Goal: Information Seeking & Learning: Compare options

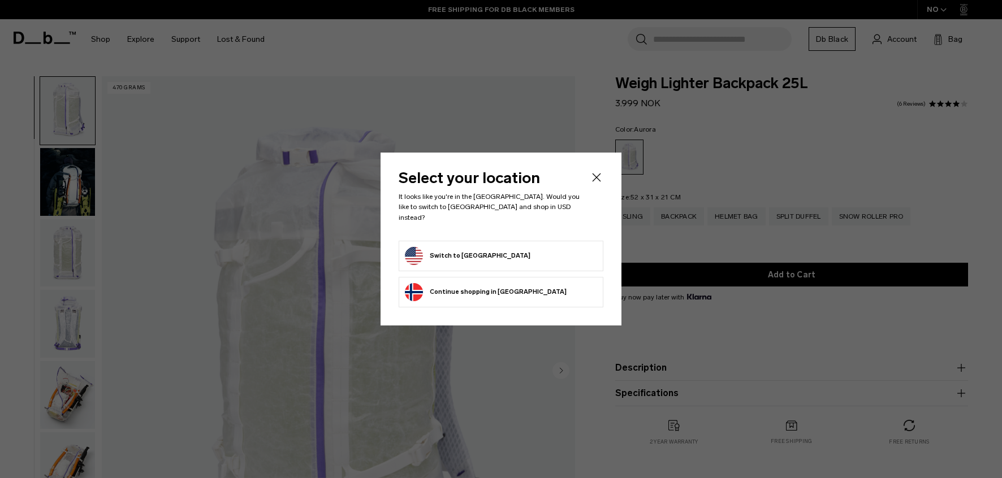
drag, startPoint x: 445, startPoint y: 243, endPoint x: 564, endPoint y: 190, distance: 129.8
click at [445, 247] on button "Switch to United States" at bounding box center [467, 256] width 125 height 18
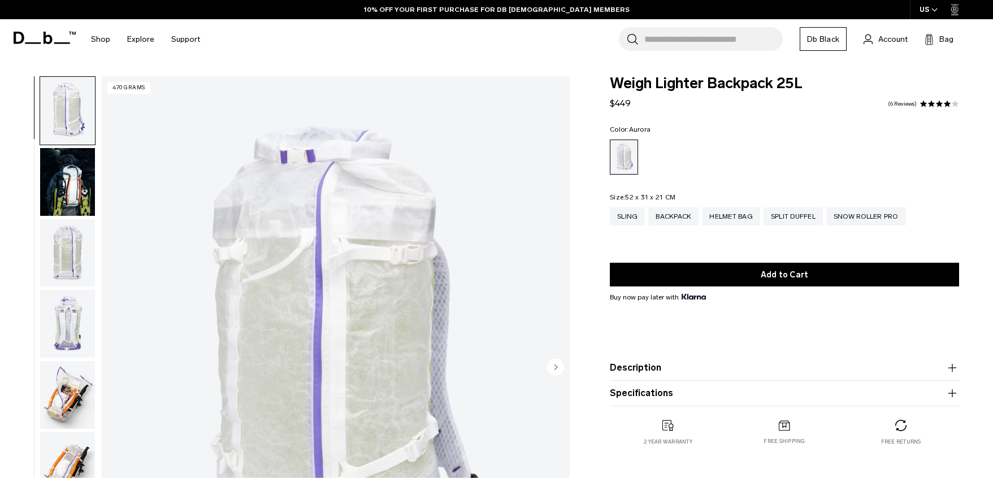
click at [62, 257] on img "button" at bounding box center [67, 253] width 55 height 68
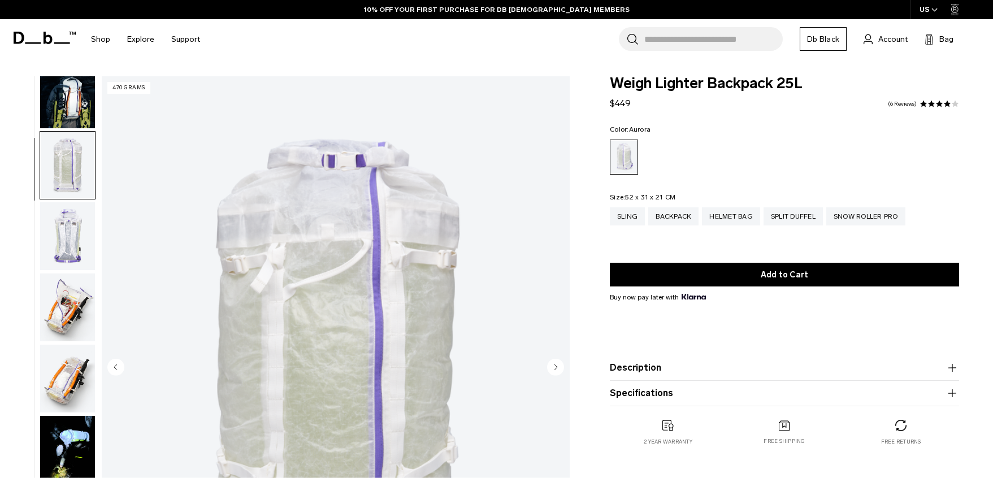
scroll to position [142, 0]
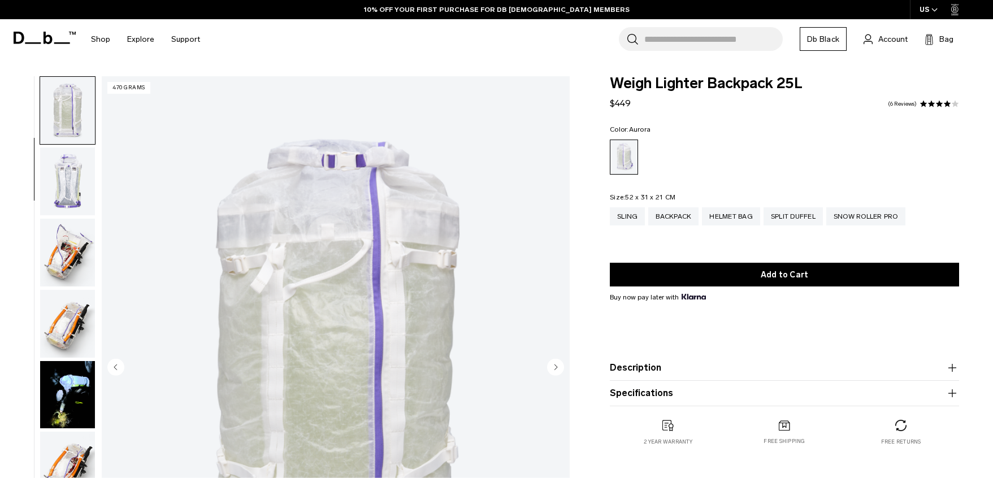
click at [63, 257] on img "button" at bounding box center [67, 253] width 55 height 68
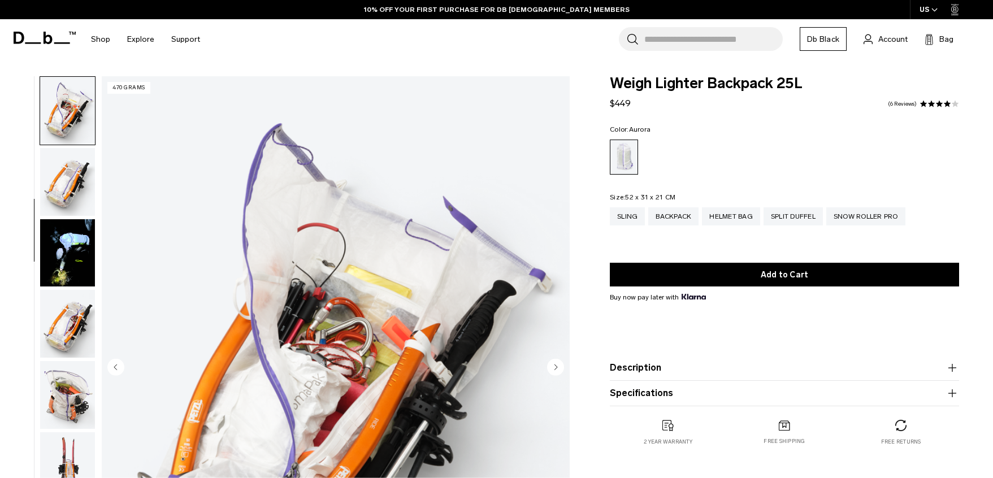
scroll to position [397, 0]
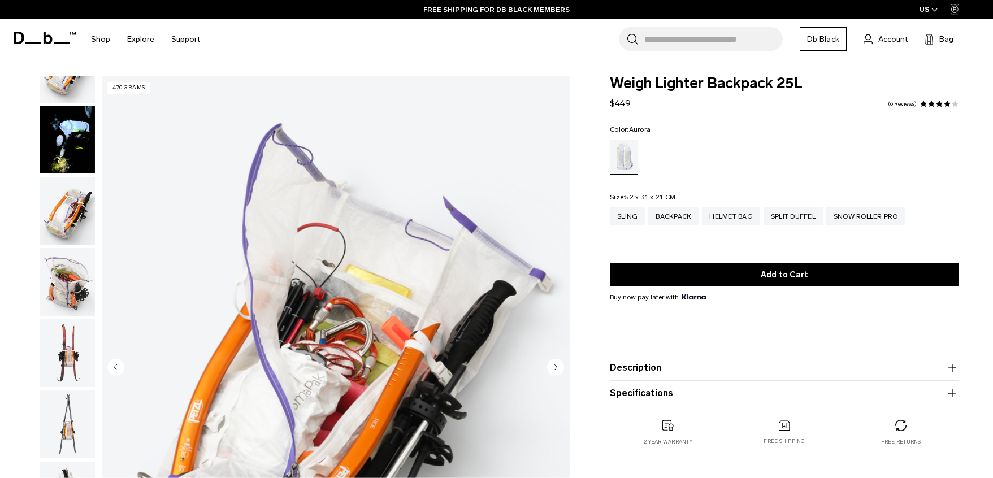
click at [59, 272] on img "button" at bounding box center [67, 282] width 55 height 68
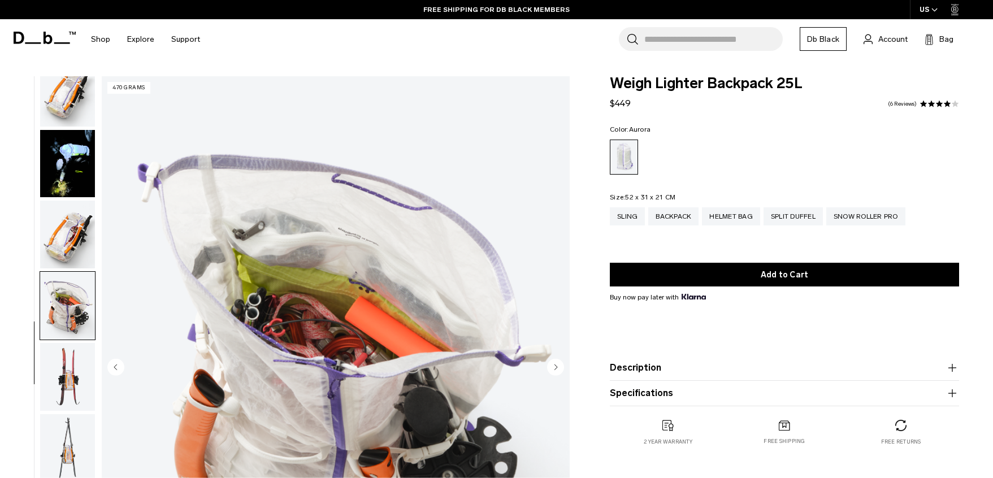
scroll to position [354, 0]
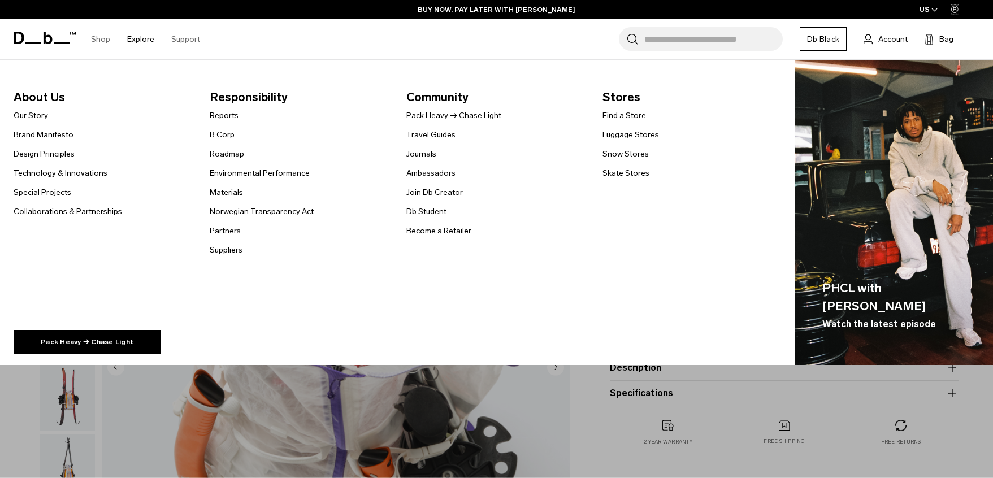
click at [34, 116] on link "Our Story" at bounding box center [31, 116] width 34 height 12
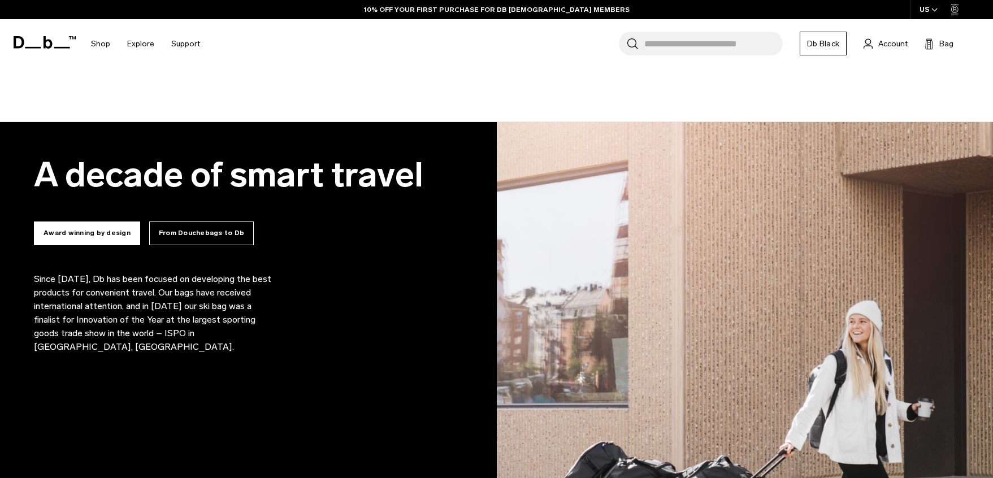
scroll to position [735, 0]
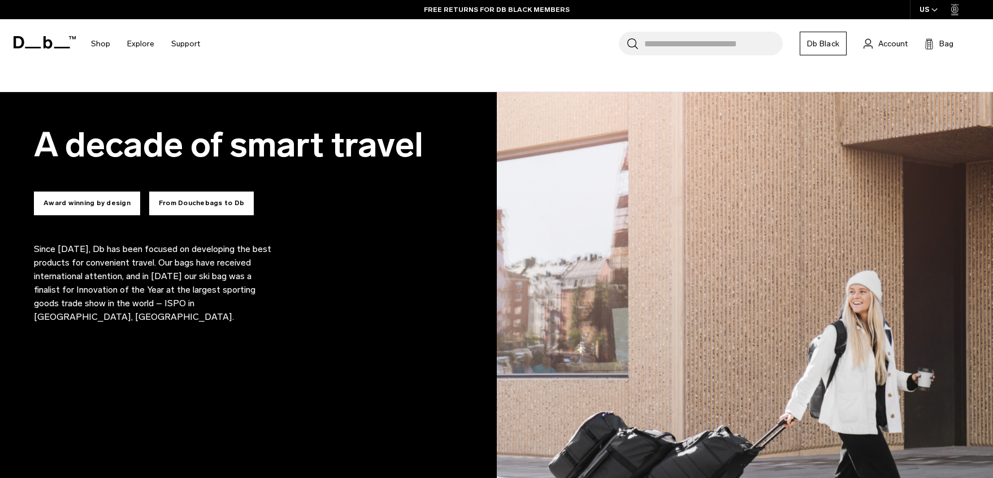
click at [198, 208] on button "From Douchebags to Db" at bounding box center [201, 204] width 105 height 24
click at [193, 203] on button "From Douchebags to Db" at bounding box center [201, 204] width 105 height 24
click at [205, 203] on button "From Douchebags to Db" at bounding box center [201, 204] width 105 height 24
click at [215, 199] on button "From Douchebags to Db" at bounding box center [201, 204] width 105 height 24
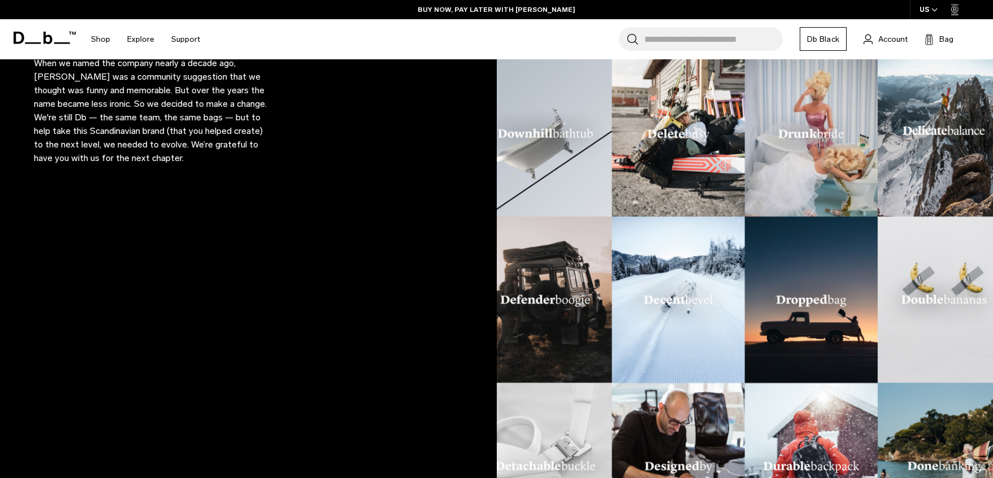
scroll to position [820, 0]
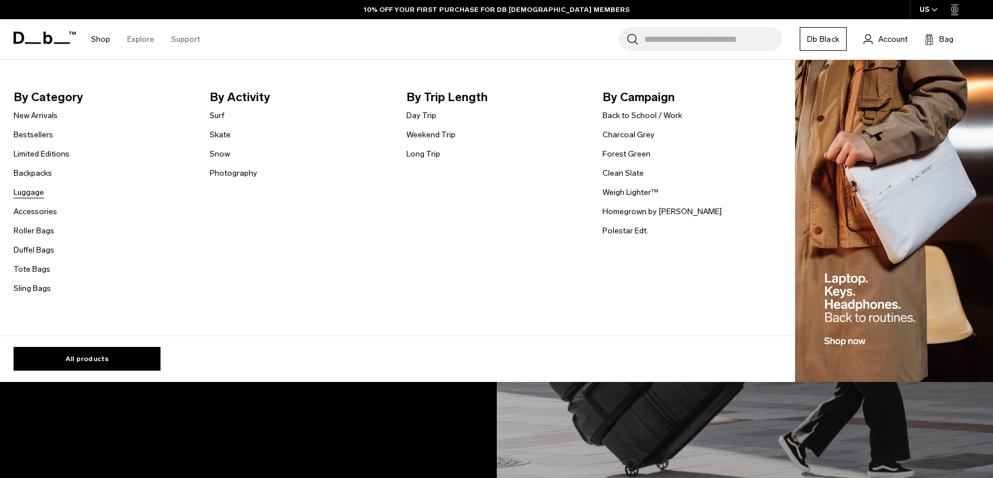
click at [34, 191] on link "Luggage" at bounding box center [29, 193] width 31 height 12
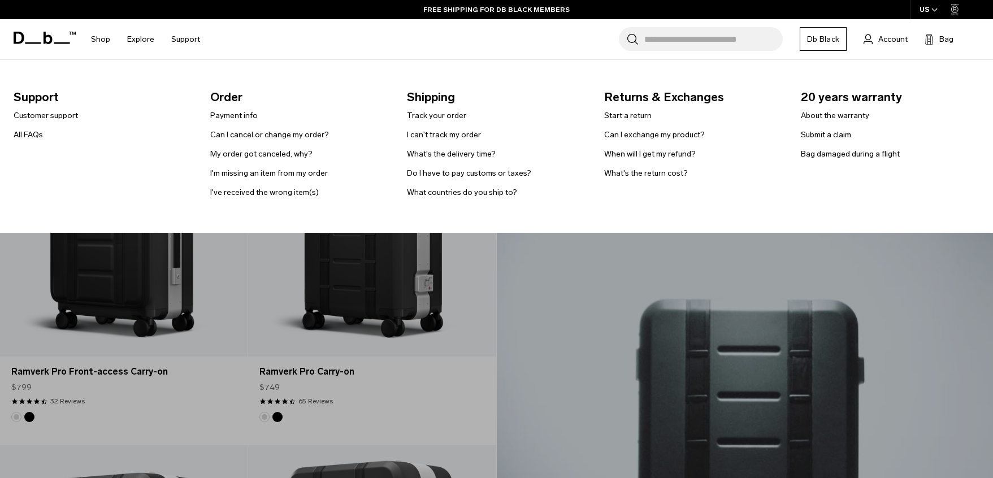
scroll to position [170, 0]
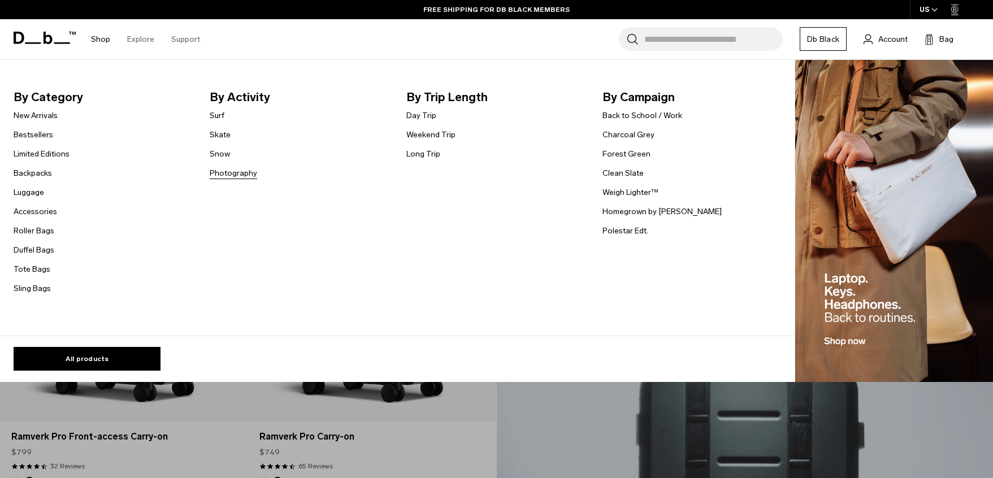
click at [225, 171] on link "Photography" at bounding box center [233, 173] width 47 height 12
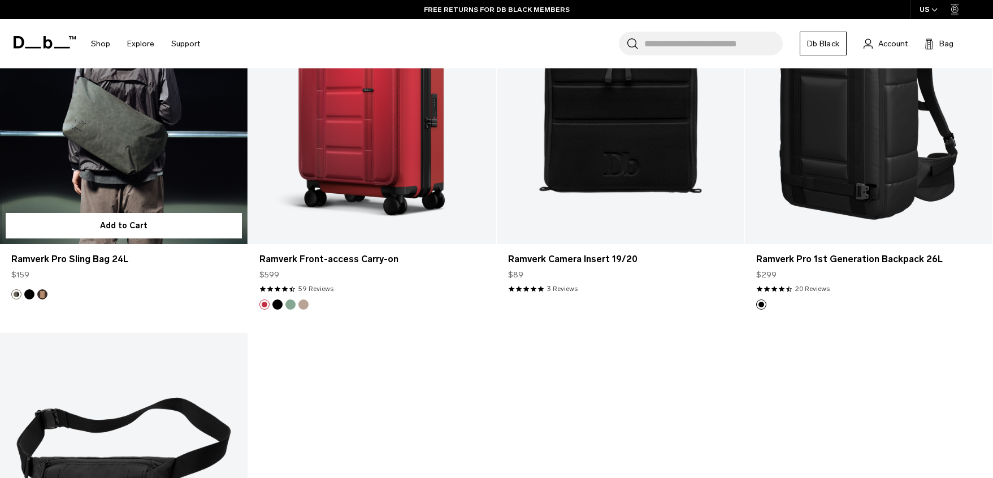
scroll to position [2713, 0]
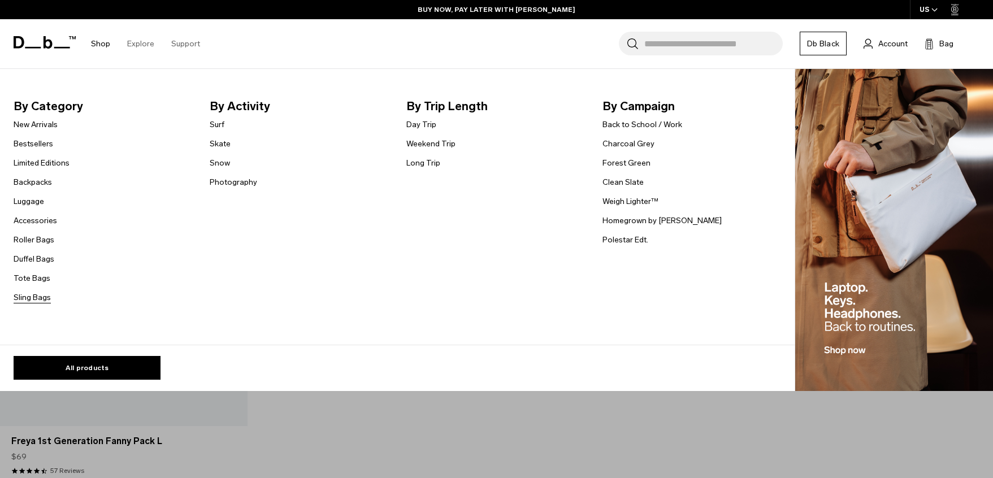
click at [41, 298] on link "Sling Bags" at bounding box center [32, 298] width 37 height 12
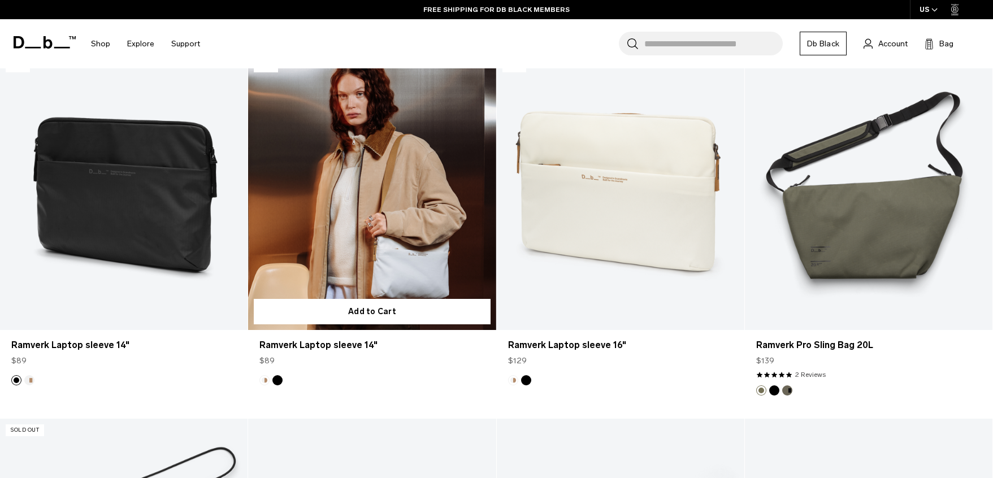
scroll to position [1752, 0]
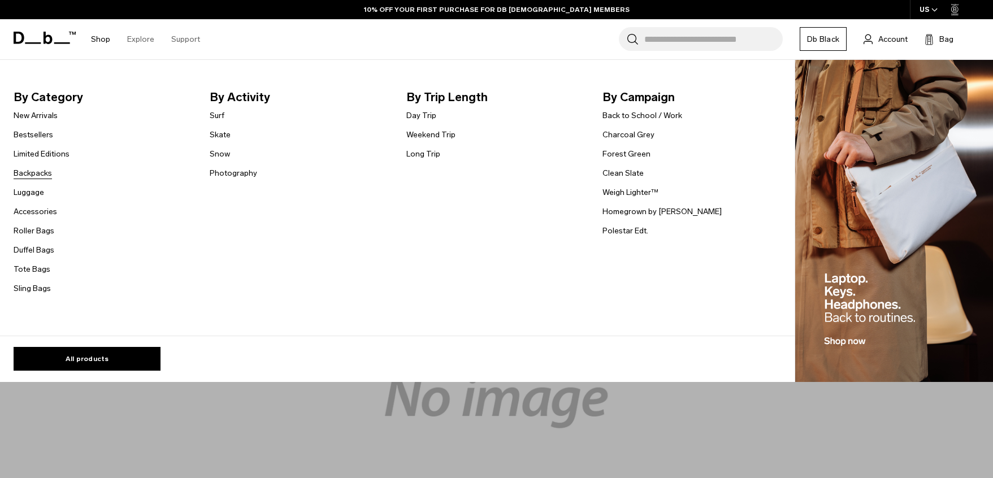
click at [33, 176] on link "Backpacks" at bounding box center [33, 173] width 38 height 12
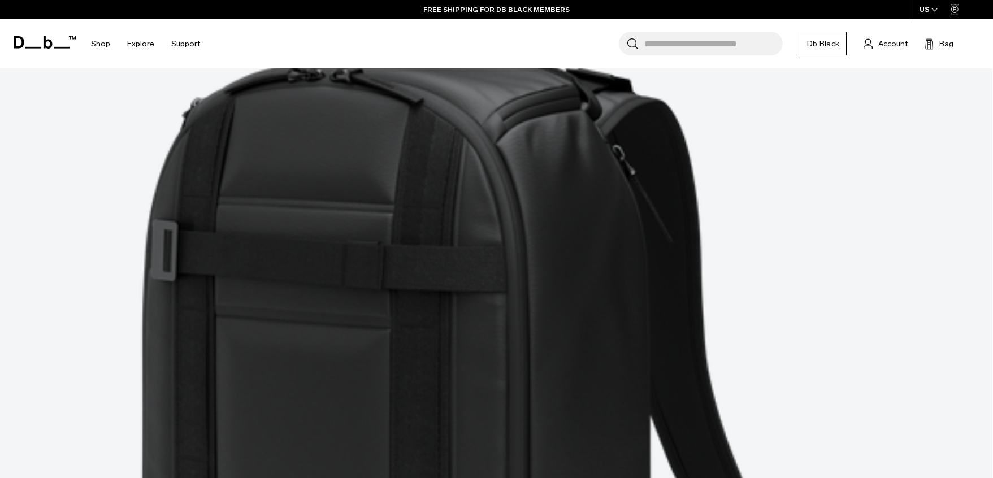
scroll to position [3730, 0]
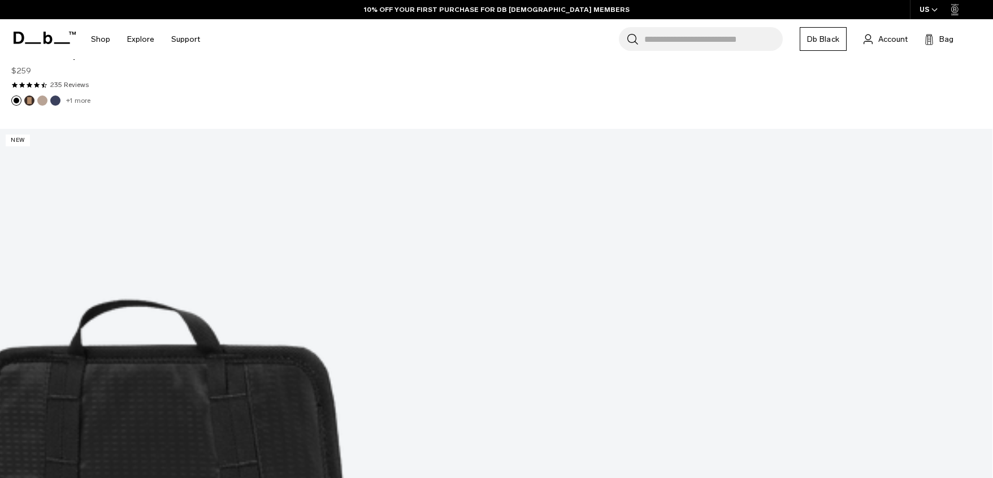
scroll to position [4932, 0]
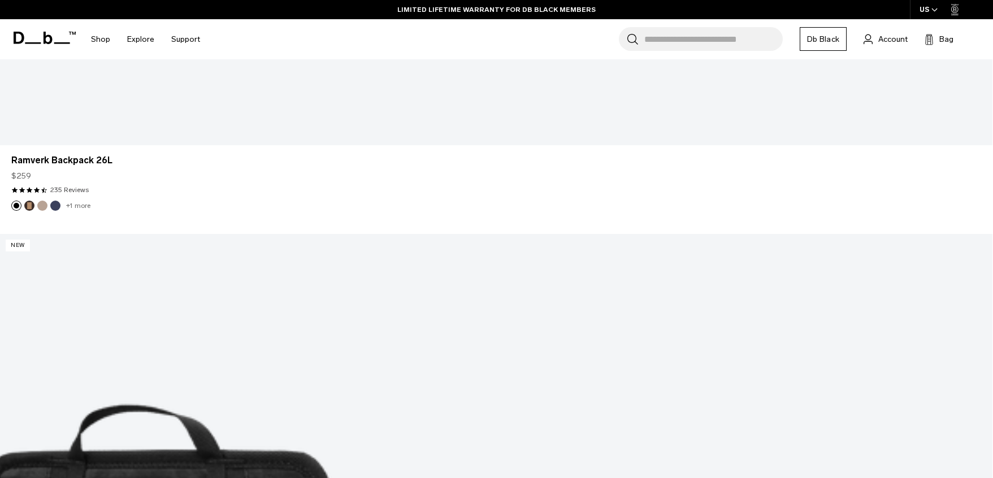
scroll to position [4762, 0]
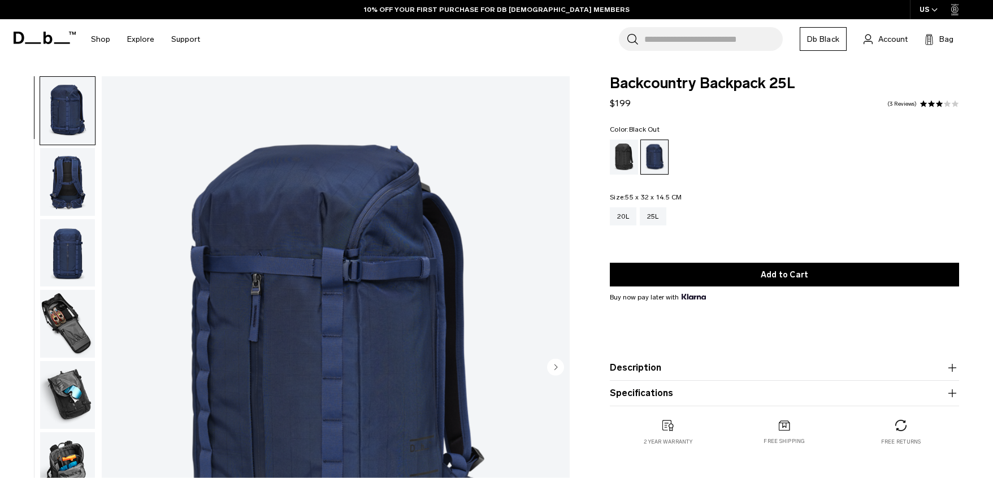
click at [626, 155] on div "Black Out" at bounding box center [624, 157] width 29 height 35
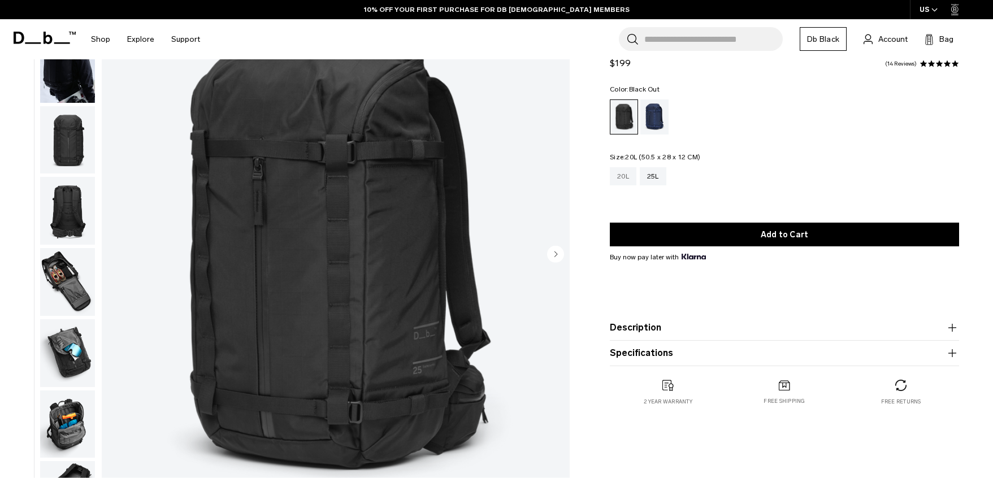
click at [621, 173] on div "20L" at bounding box center [623, 176] width 27 height 18
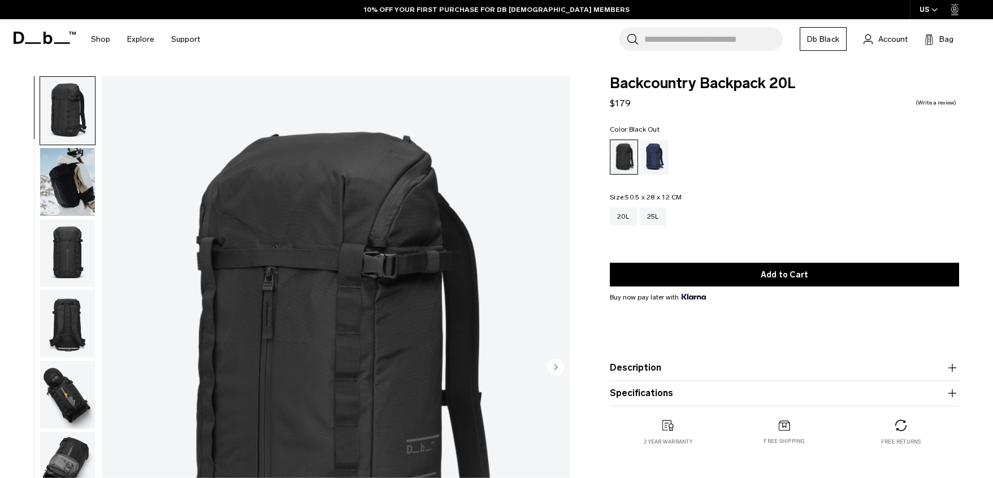
click at [72, 240] on img "button" at bounding box center [67, 253] width 55 height 68
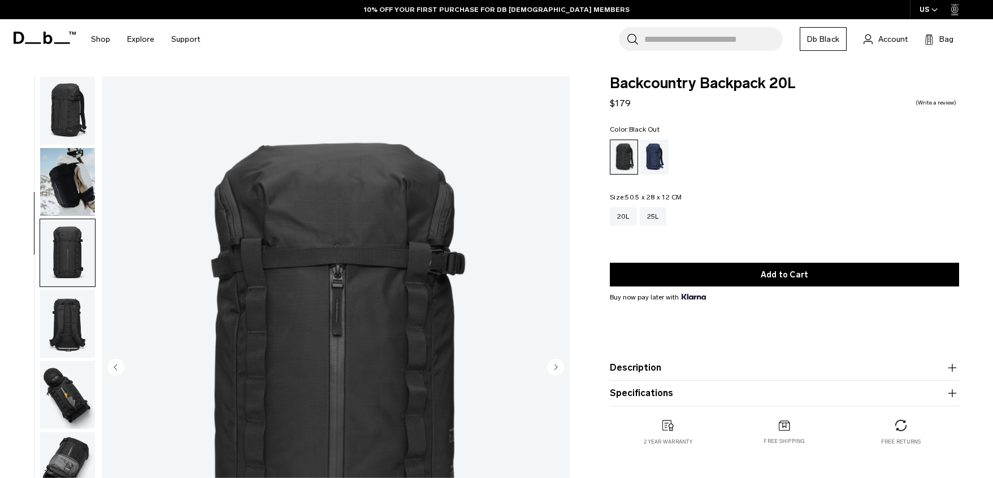
scroll to position [124, 0]
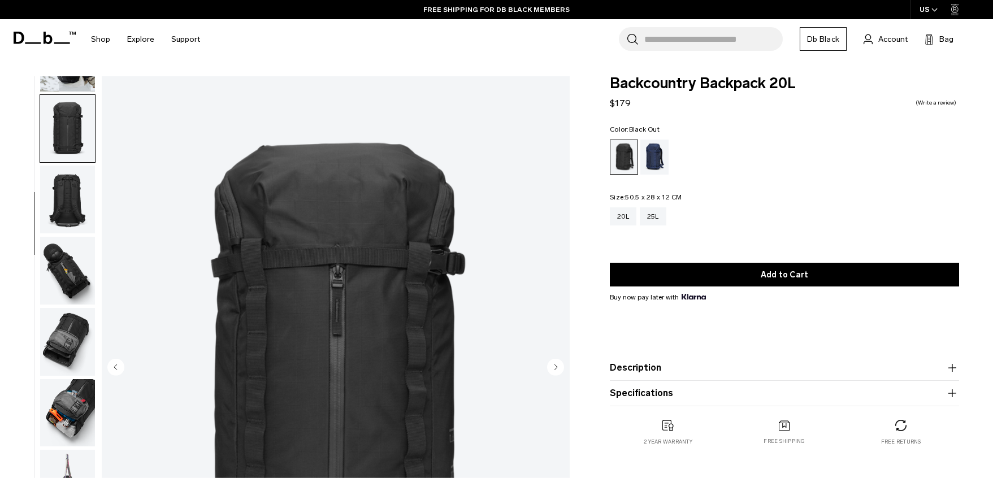
click at [71, 273] on img "button" at bounding box center [67, 271] width 55 height 68
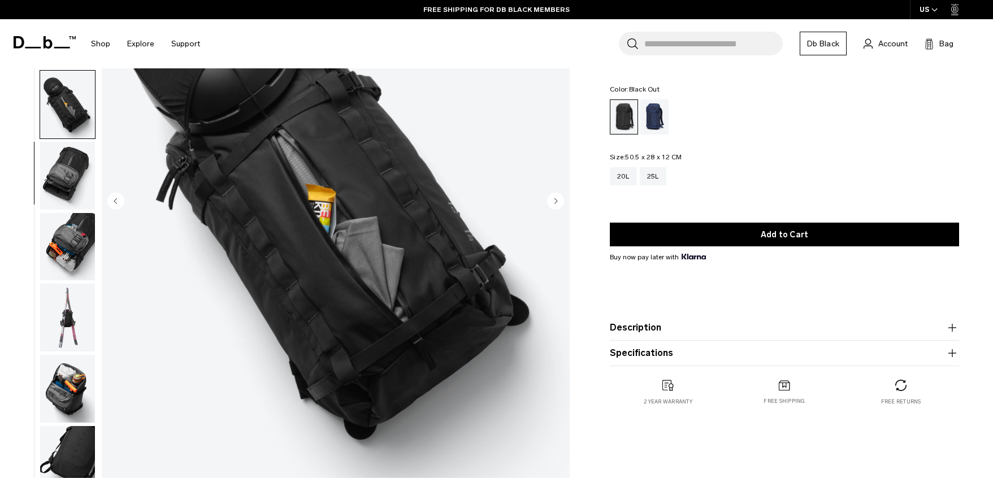
scroll to position [170, 0]
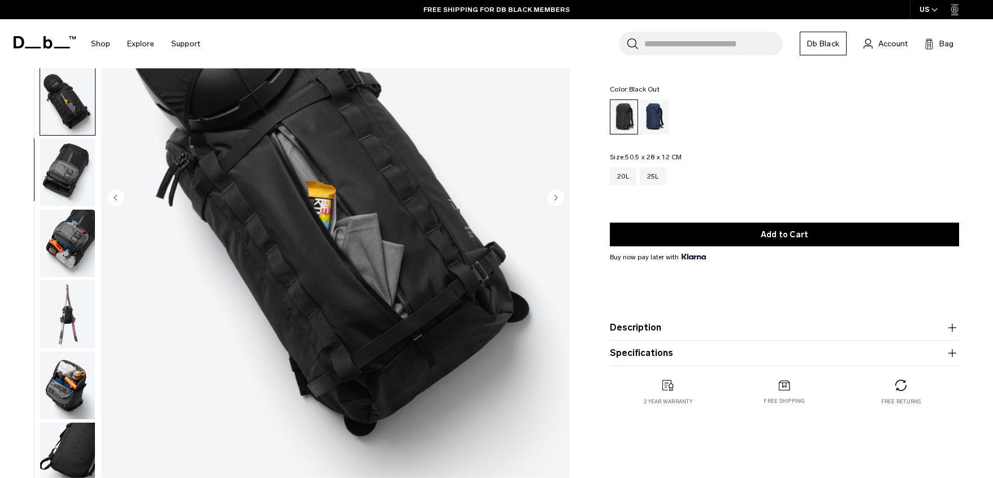
click at [51, 239] on img "button" at bounding box center [67, 244] width 55 height 68
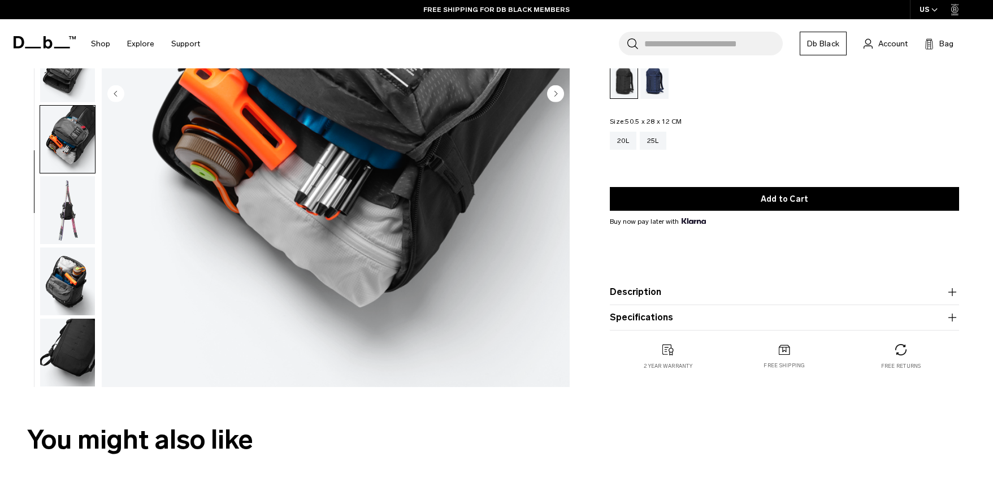
scroll to position [283, 0]
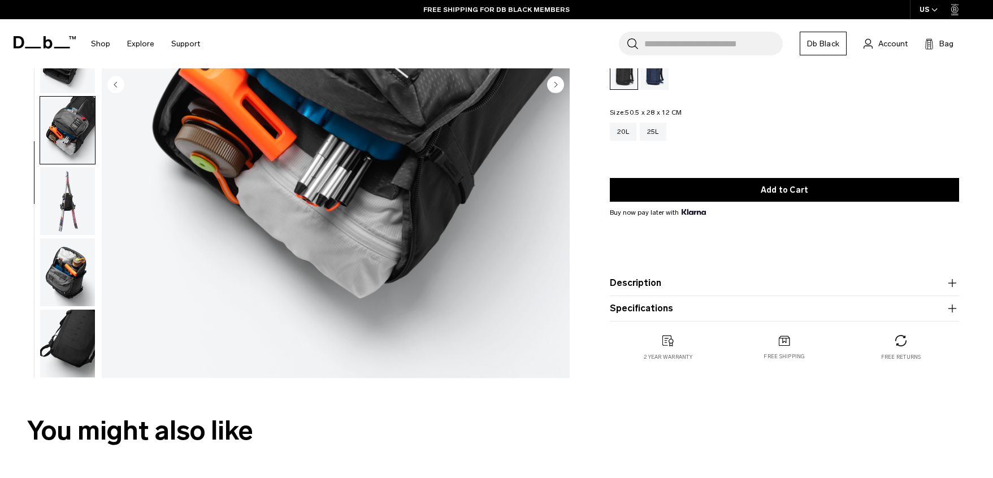
click at [60, 358] on img "button" at bounding box center [67, 344] width 55 height 68
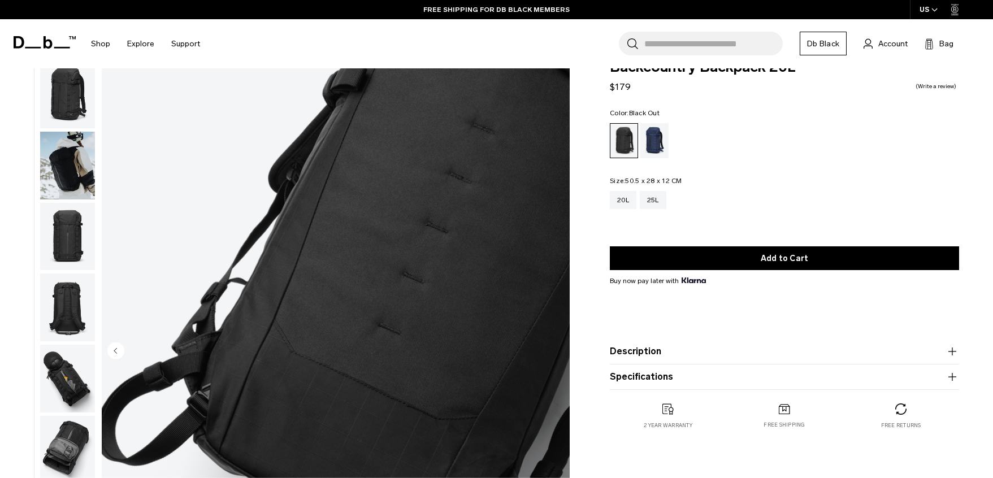
scroll to position [0, 0]
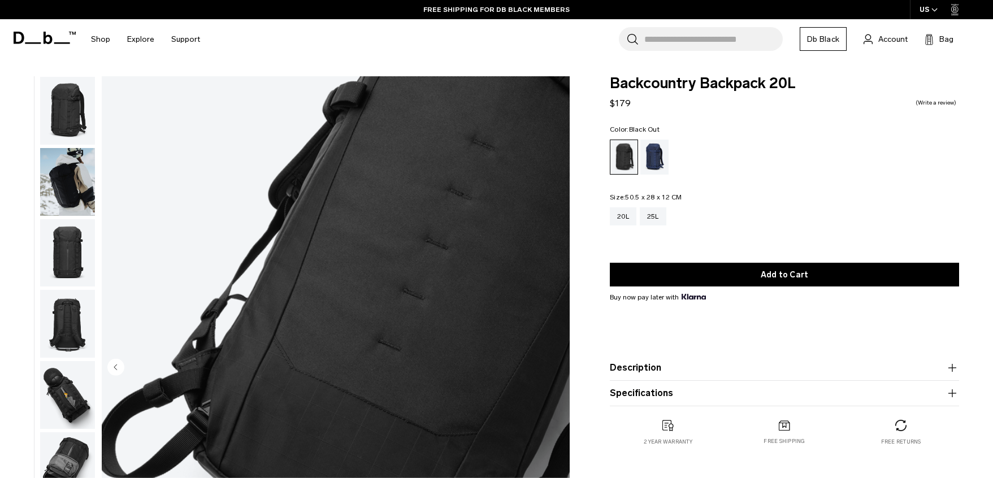
click at [83, 124] on img "button" at bounding box center [67, 111] width 55 height 68
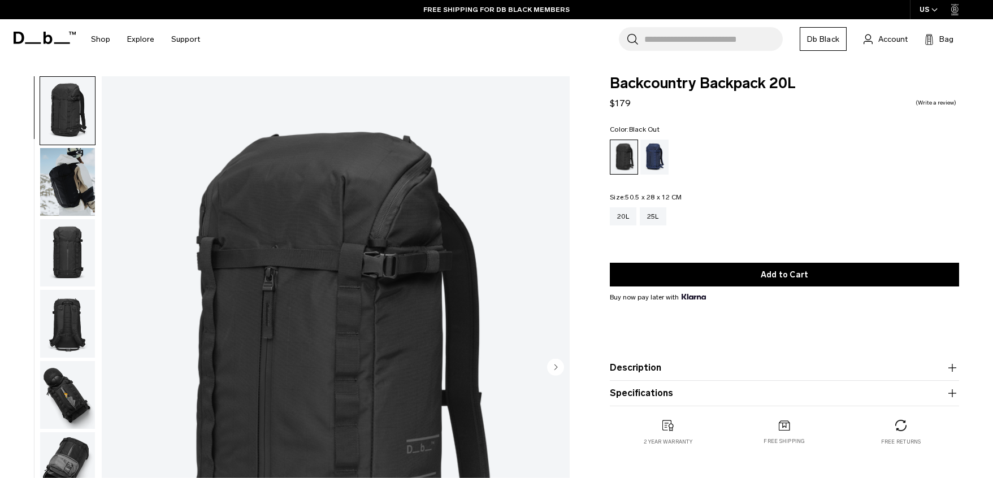
click at [75, 197] on img "button" at bounding box center [67, 182] width 55 height 68
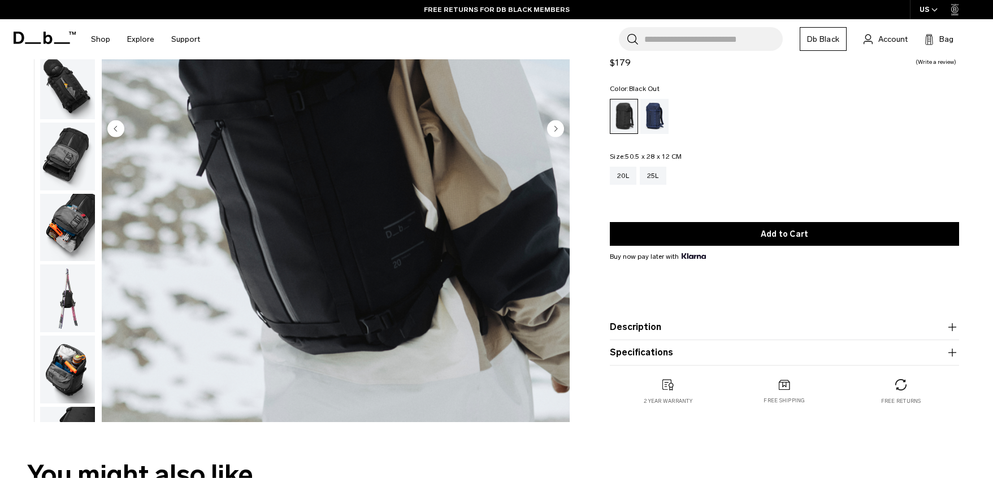
scroll to position [57, 0]
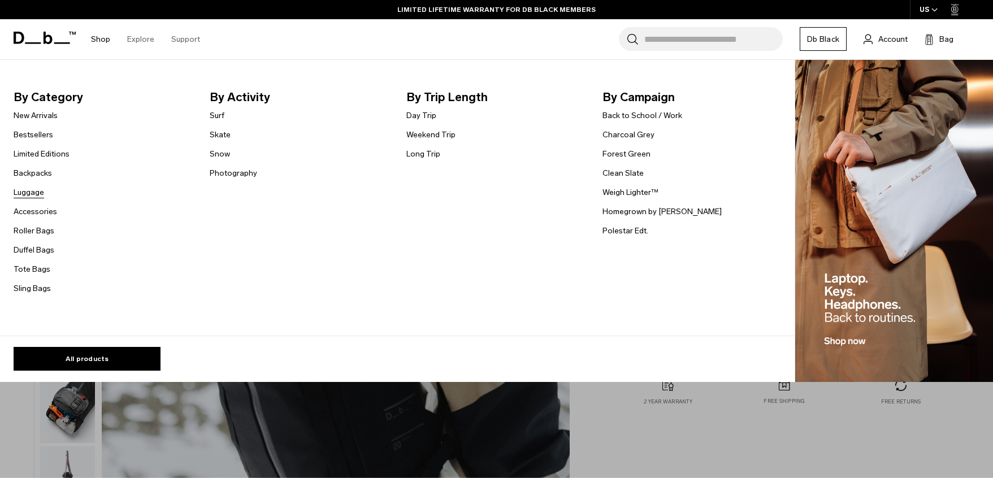
click at [25, 194] on link "Luggage" at bounding box center [29, 193] width 31 height 12
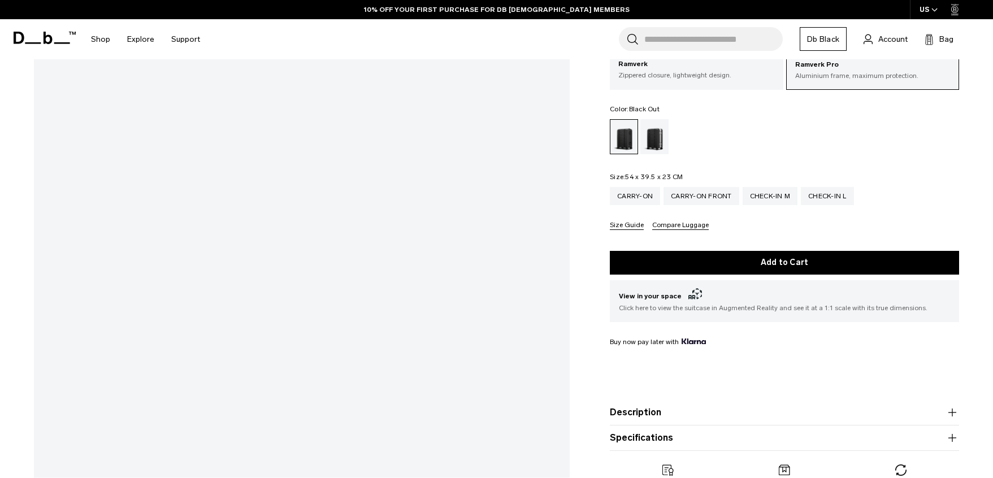
scroll to position [283, 0]
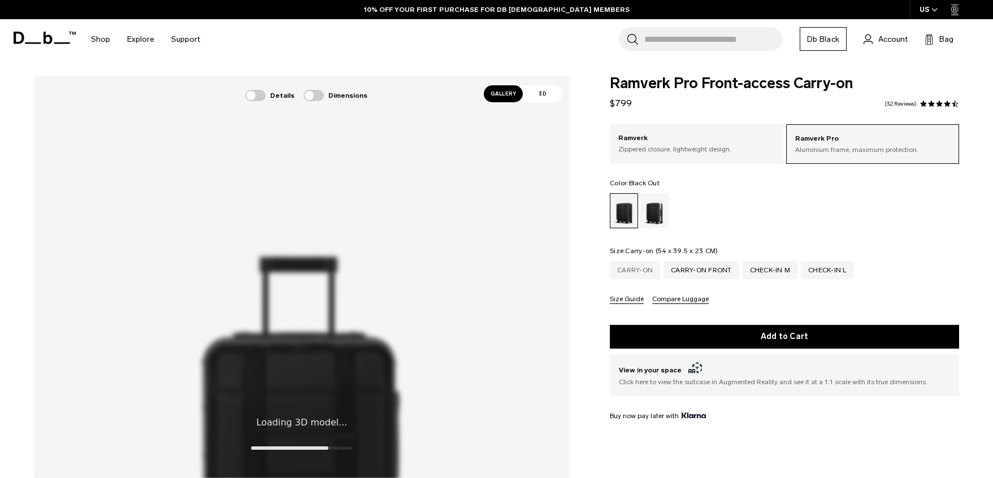
click at [635, 278] on div "Carry-on" at bounding box center [635, 270] width 50 height 18
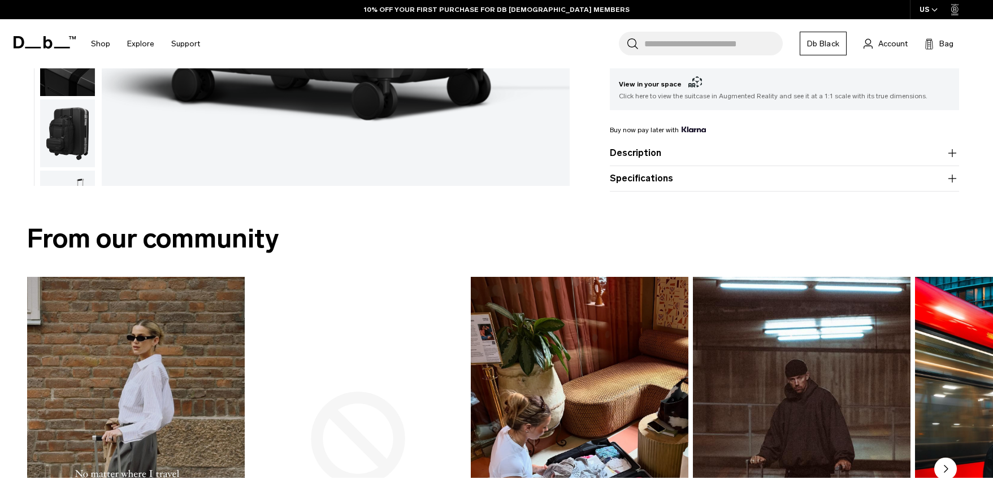
scroll to position [509, 0]
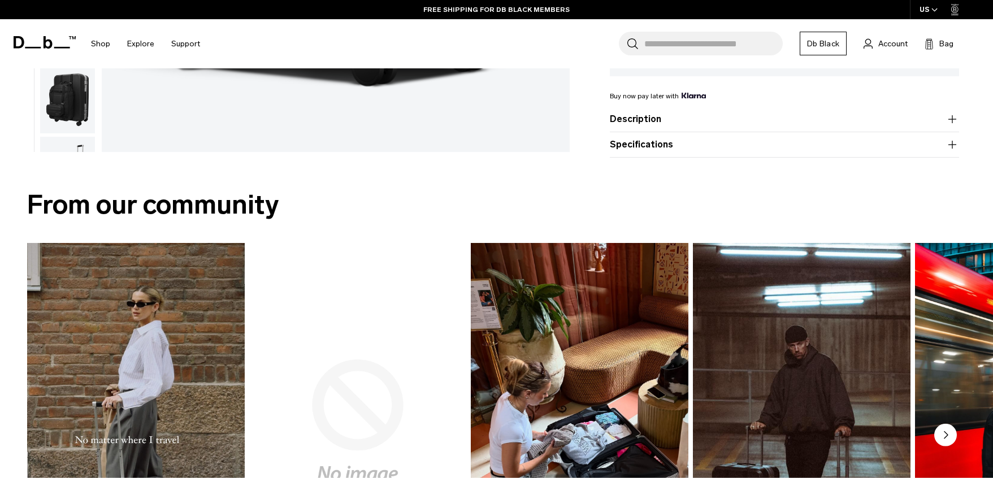
click at [644, 144] on button "Specifications" at bounding box center [784, 145] width 349 height 14
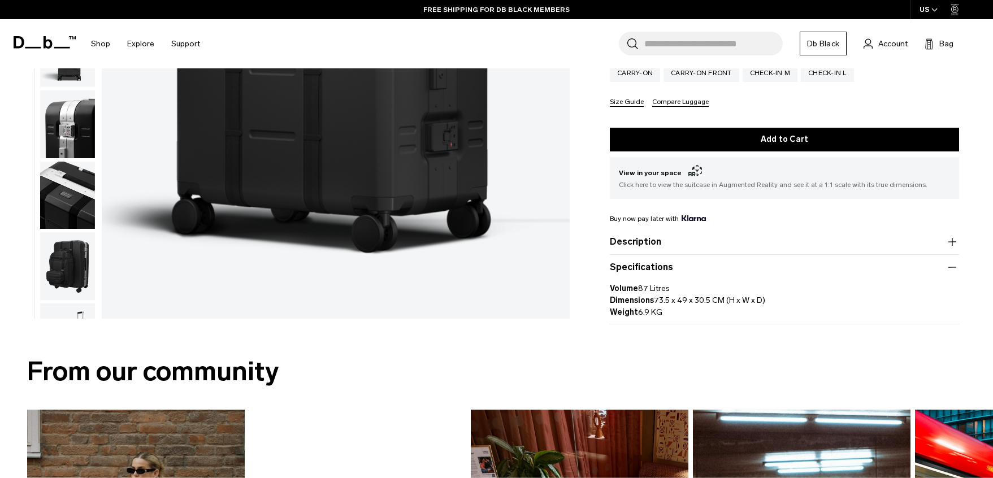
scroll to position [339, 0]
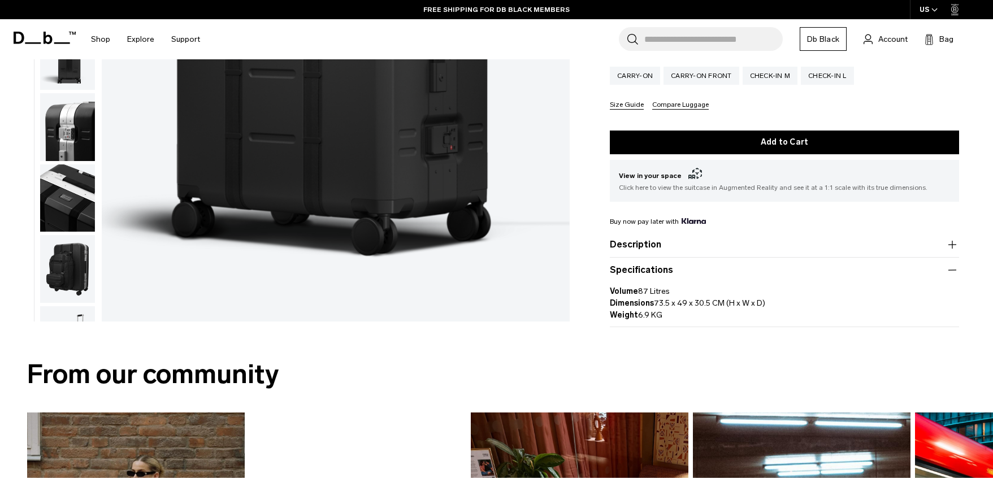
click at [644, 251] on button "Description" at bounding box center [784, 245] width 349 height 14
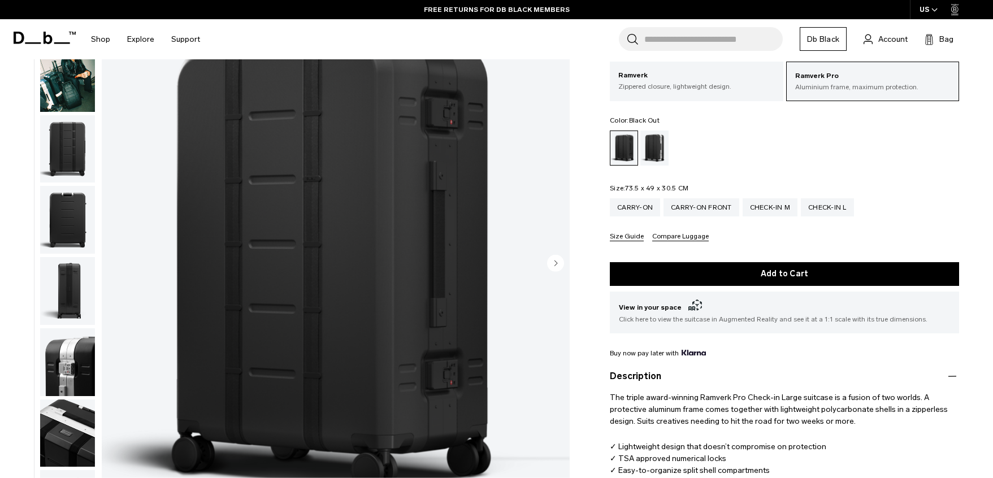
scroll to position [0, 0]
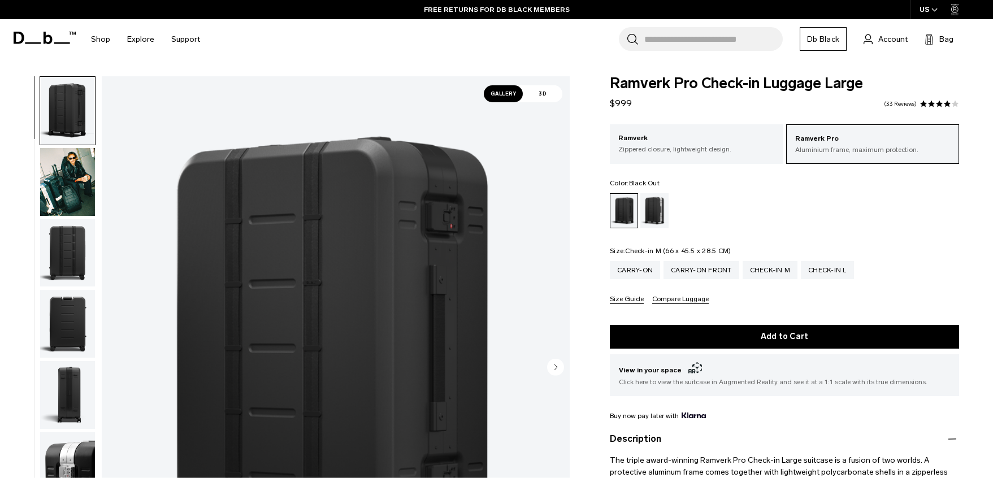
click at [771, 271] on div "Check-in M" at bounding box center [770, 270] width 55 height 18
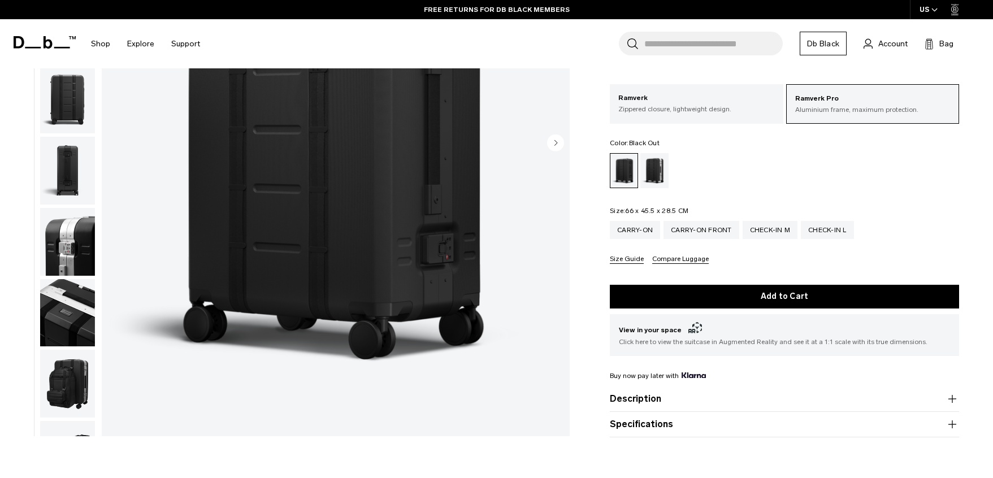
scroll to position [170, 0]
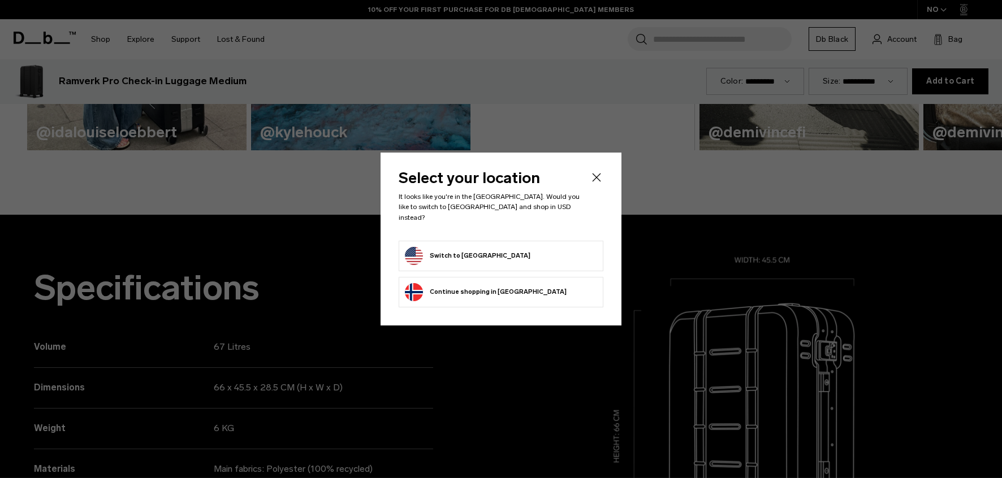
click at [521, 259] on form "Switch to United States" at bounding box center [501, 256] width 192 height 18
click at [469, 252] on button "Switch to United States" at bounding box center [467, 256] width 125 height 18
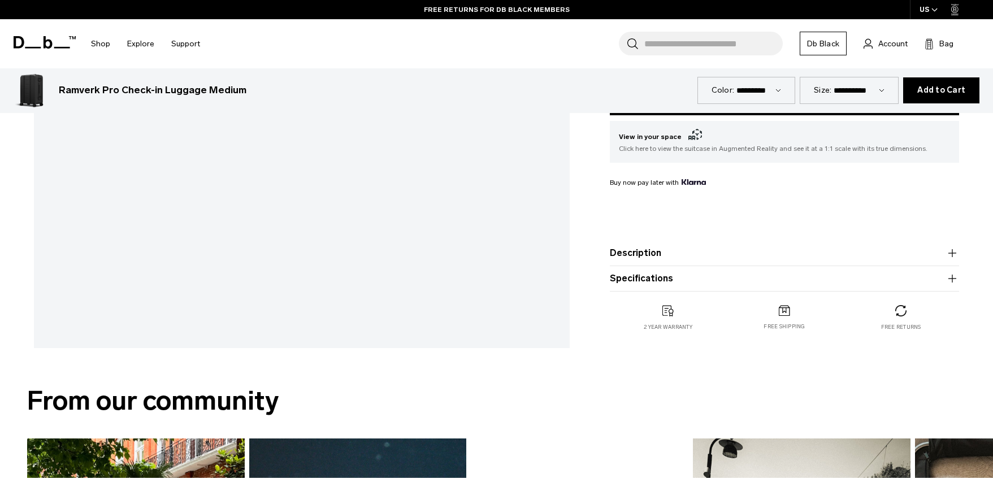
scroll to position [565, 0]
